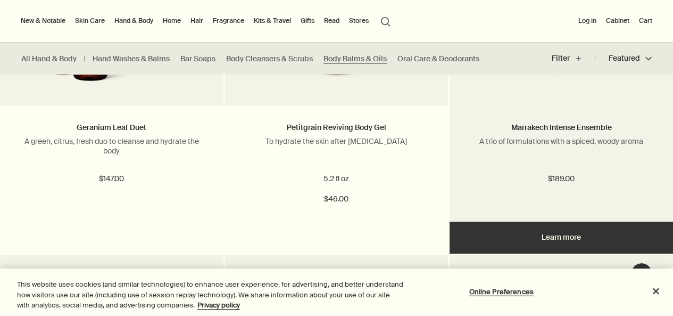
scroll to position [1224, 0]
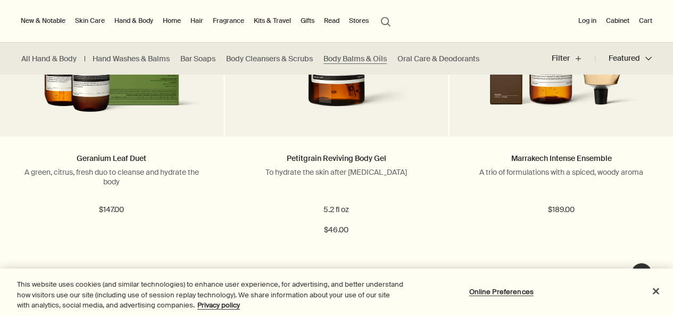
click at [385, 24] on button "search Search" at bounding box center [385, 21] width 19 height 20
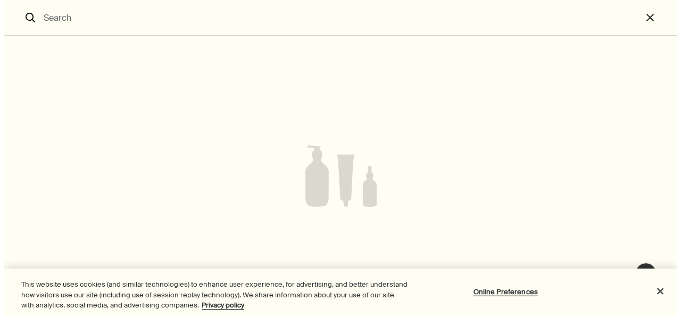
scroll to position [1223, 0]
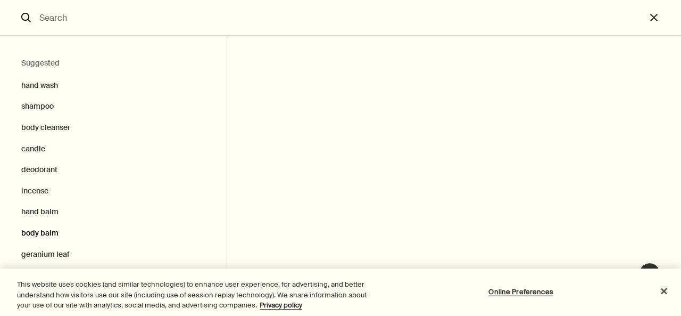
click at [53, 232] on button "body balm" at bounding box center [113, 233] width 227 height 21
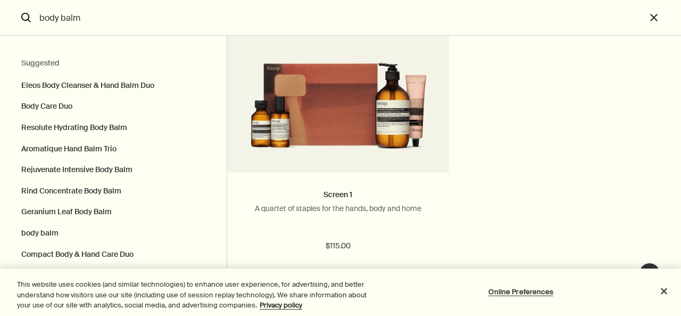
scroll to position [5170, 0]
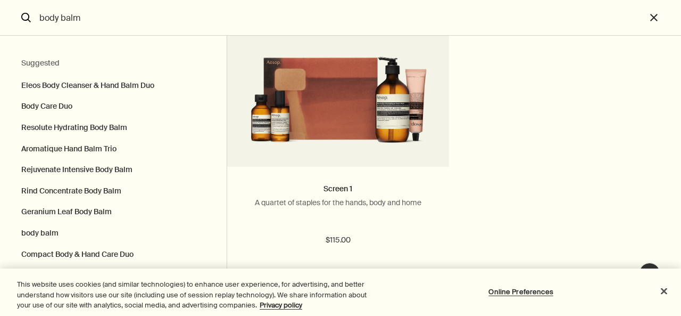
click at [75, 18] on input "body balm" at bounding box center [340, 17] width 611 height 35
click at [114, 23] on input "body balm" at bounding box center [340, 17] width 611 height 35
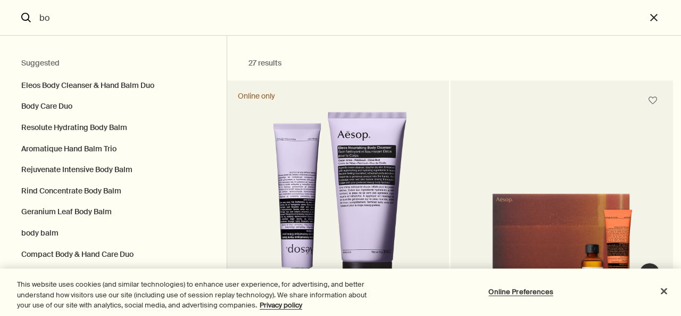
type input "b"
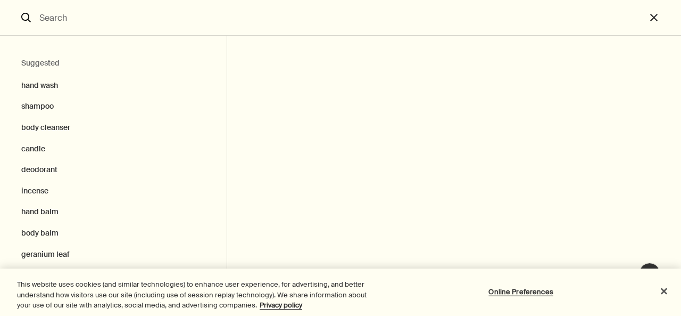
paste input "Resurrection Aromatique Hand Balm"
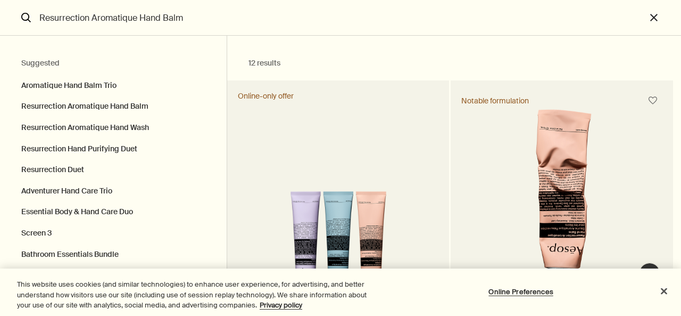
type input "Resurrection Aromatique Hand Balm"
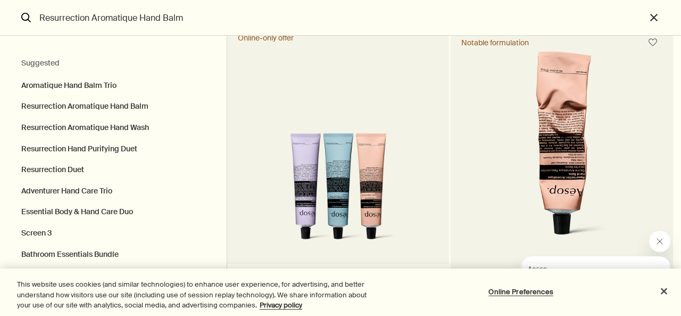
scroll to position [106, 0]
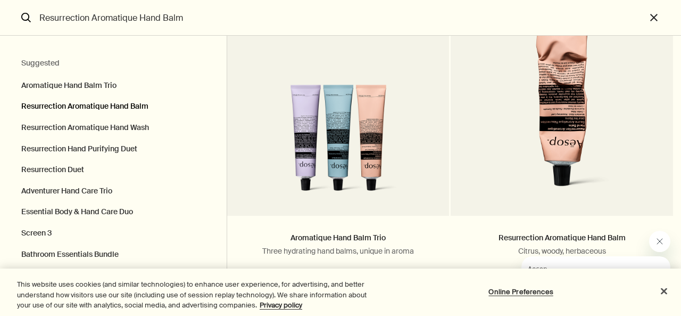
click at [103, 109] on button "Resurrection Aromatique Hand Balm" at bounding box center [113, 106] width 227 height 21
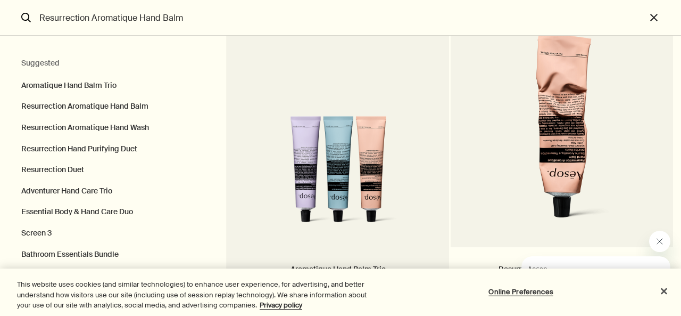
scroll to position [160, 0]
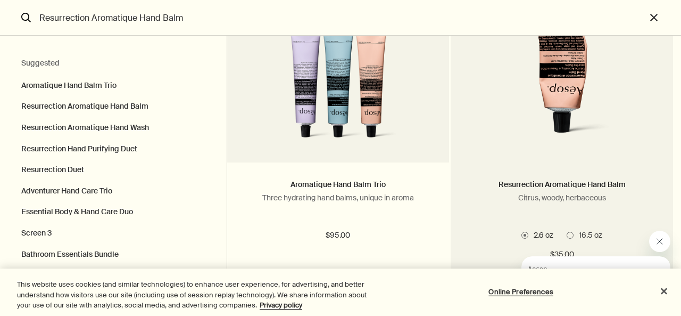
click at [565, 91] on img "Search" at bounding box center [562, 47] width 166 height 197
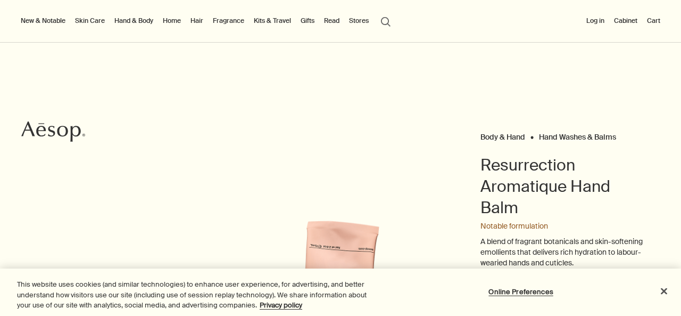
click at [528, 295] on label "16.5 oz" at bounding box center [544, 300] width 36 height 11
click at [526, 295] on input "16.5 oz" at bounding box center [526, 298] width 0 height 7
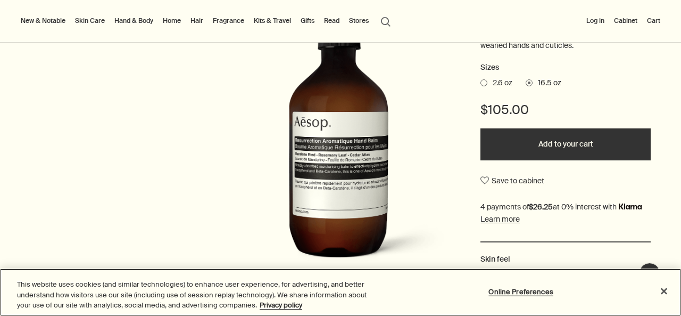
scroll to position [106, 0]
